Goal: Find specific page/section: Find specific page/section

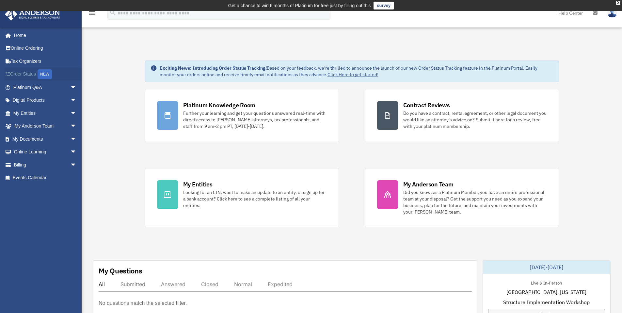
click at [28, 72] on link "Order Status NEW" at bounding box center [46, 74] width 82 height 13
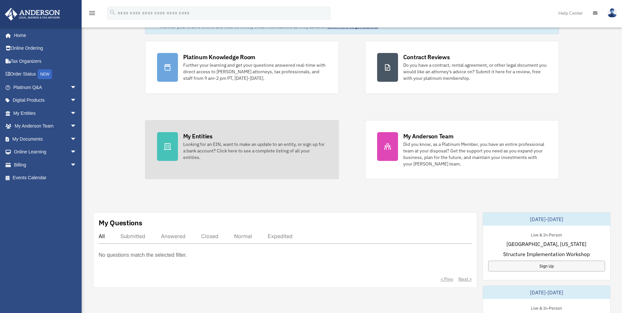
scroll to position [163, 0]
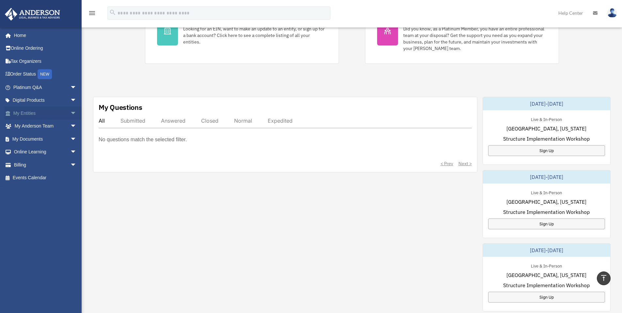
click at [70, 113] on span "arrow_drop_down" at bounding box center [76, 112] width 13 height 13
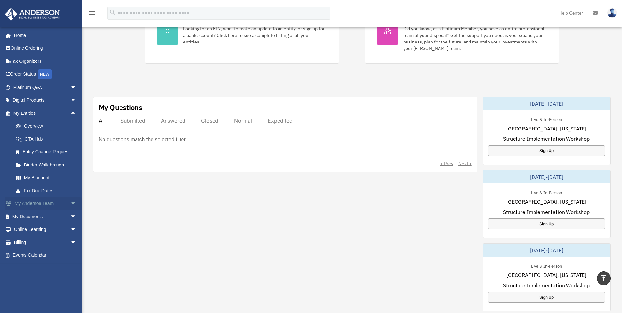
click at [71, 204] on span "arrow_drop_down" at bounding box center [76, 203] width 13 height 13
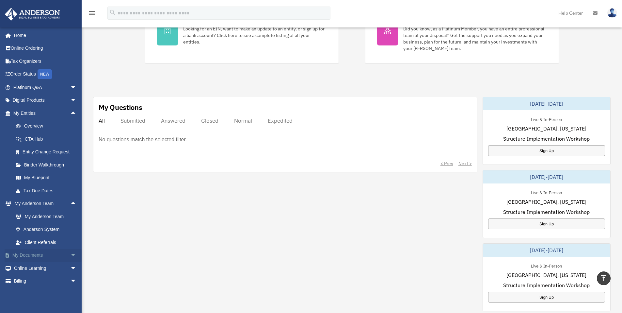
click at [70, 256] on span "arrow_drop_down" at bounding box center [76, 255] width 13 height 13
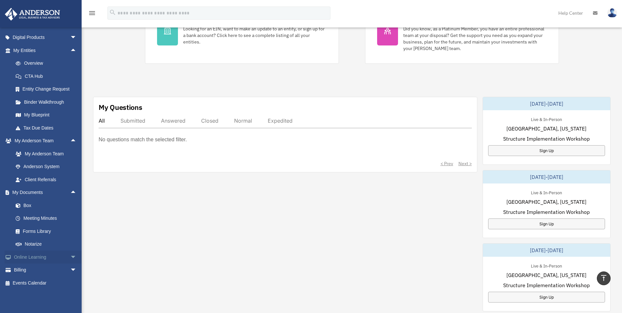
click at [70, 258] on span "arrow_drop_down" at bounding box center [76, 256] width 13 height 13
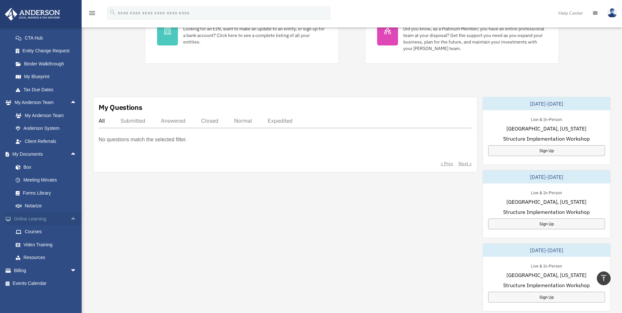
scroll to position [101, 0]
click at [70, 267] on span "arrow_drop_down" at bounding box center [76, 269] width 13 height 13
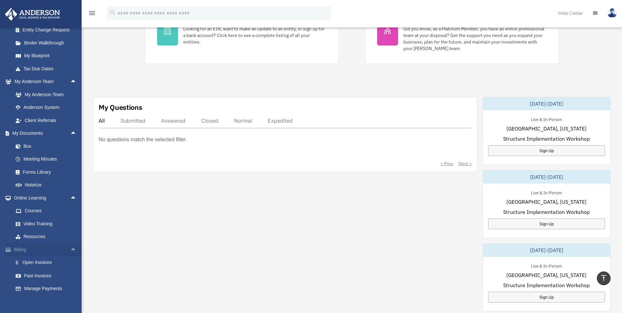
scroll to position [140, 0]
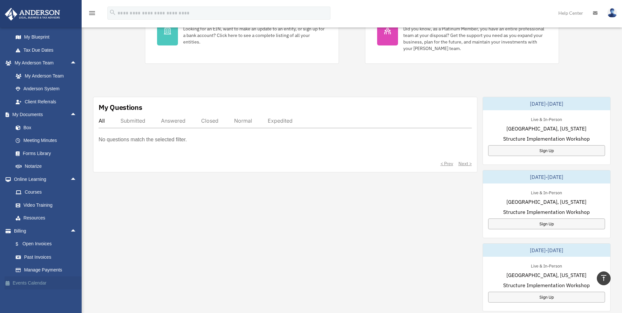
click at [47, 284] on link "Events Calendar" at bounding box center [46, 282] width 82 height 13
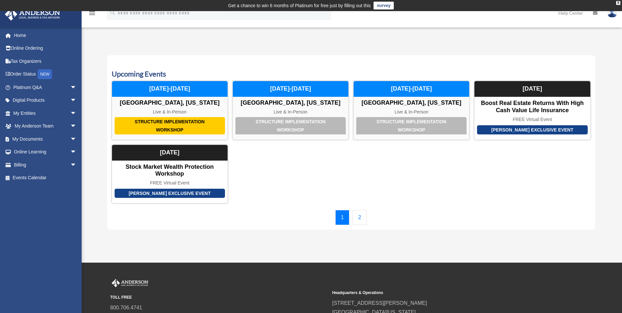
click at [365, 221] on link "2" at bounding box center [360, 217] width 14 height 15
